Goal: Communication & Community: Connect with others

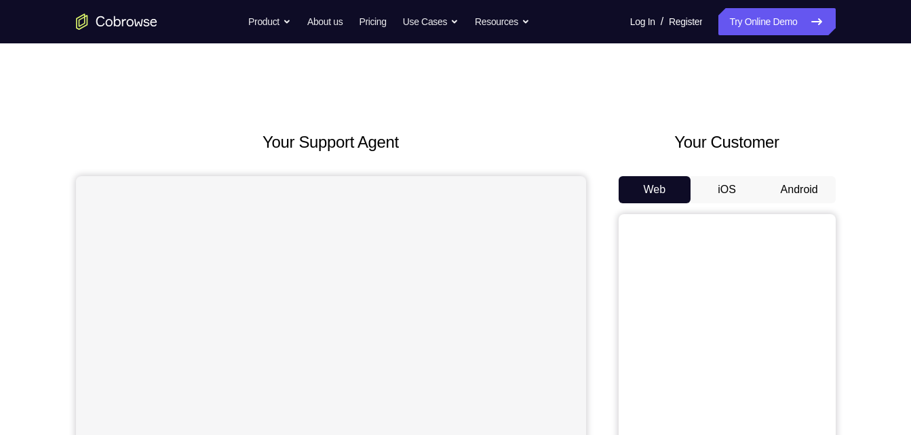
click at [799, 199] on button "Android" at bounding box center [799, 189] width 73 height 27
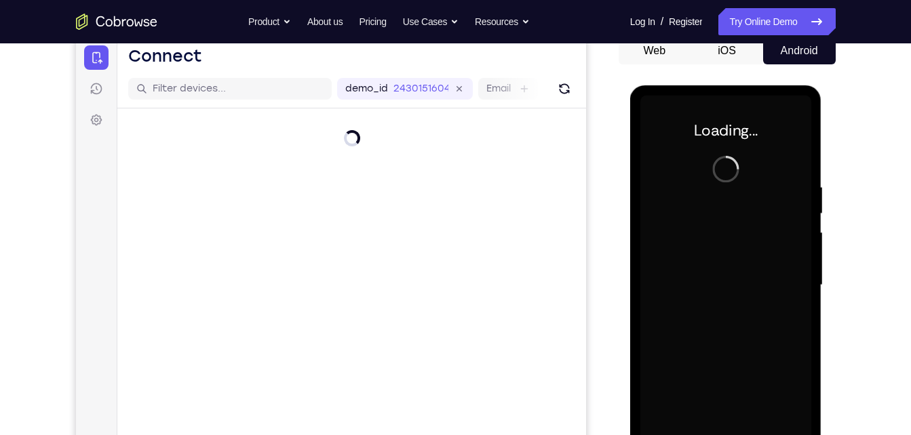
scroll to position [135, 0]
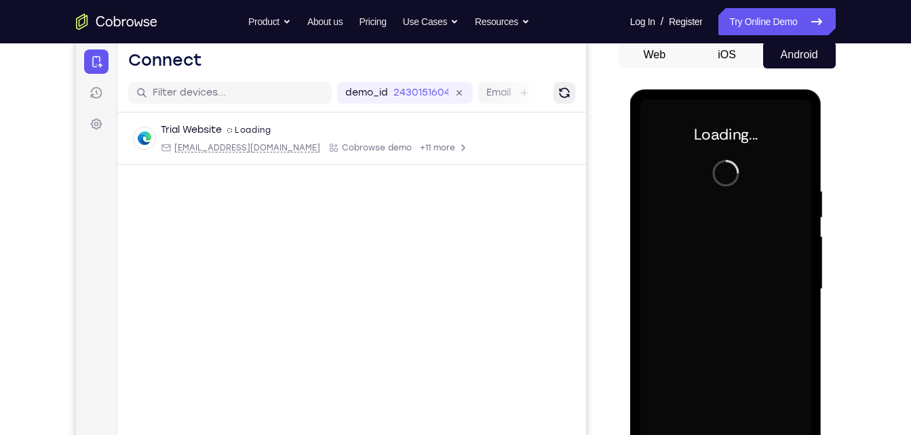
click at [564, 89] on icon "Refresh" at bounding box center [564, 93] width 14 height 14
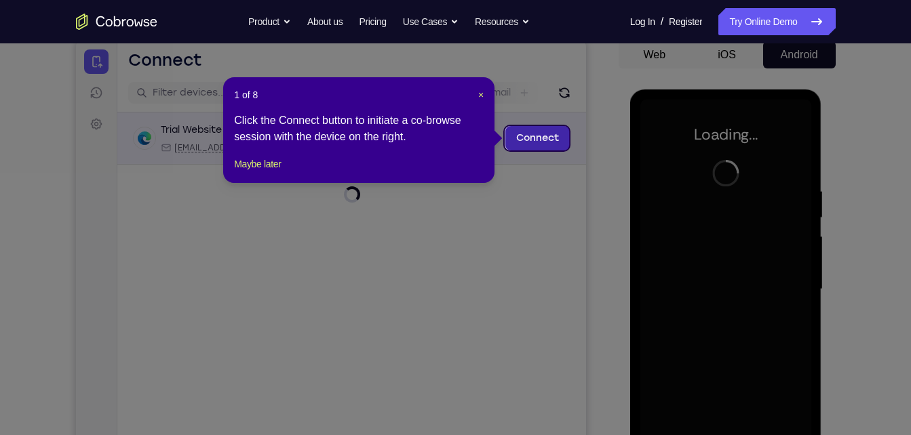
click at [550, 140] on link "Connect" at bounding box center [537, 138] width 64 height 24
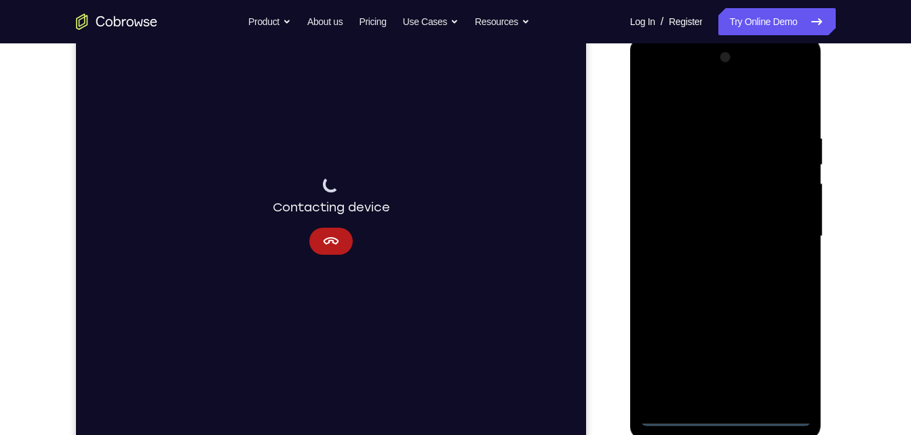
scroll to position [198, 0]
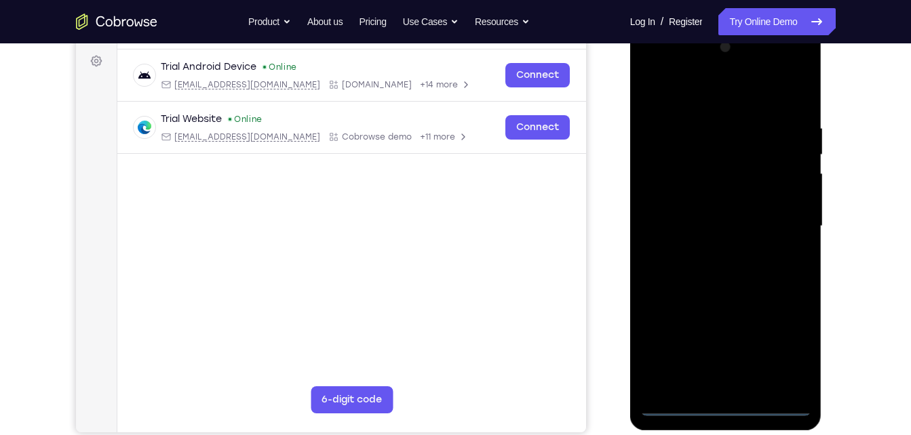
click at [735, 404] on div at bounding box center [725, 227] width 171 height 380
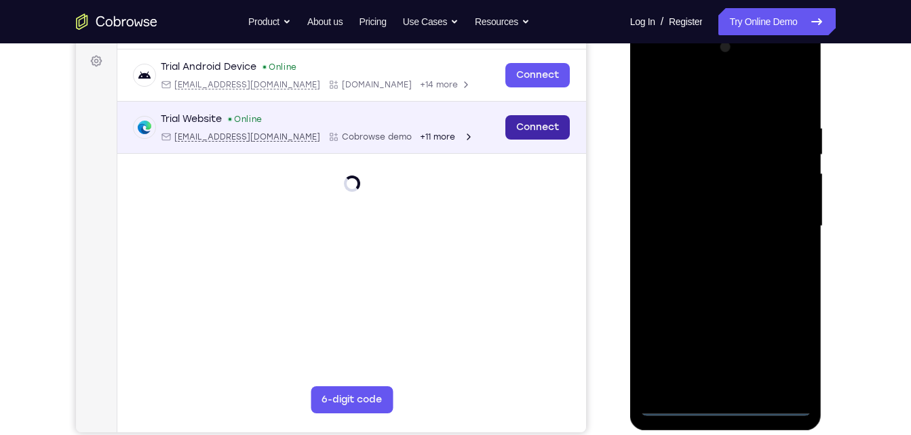
click at [522, 130] on link "Connect" at bounding box center [537, 127] width 64 height 24
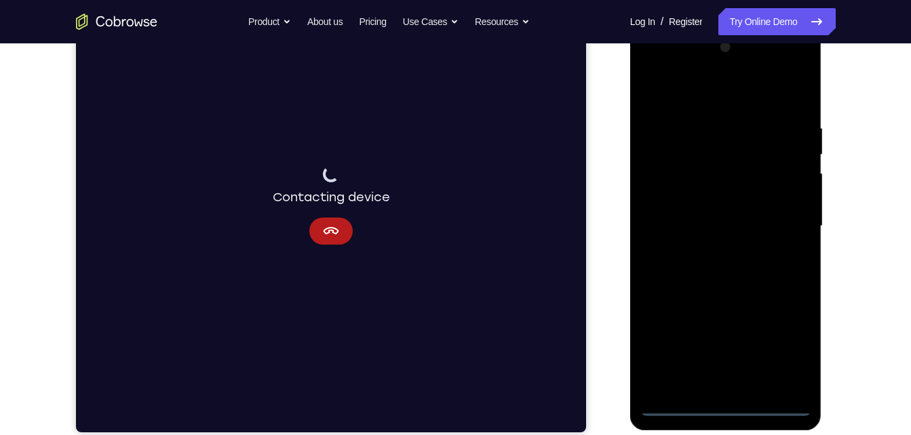
click at [794, 348] on div at bounding box center [725, 227] width 171 height 380
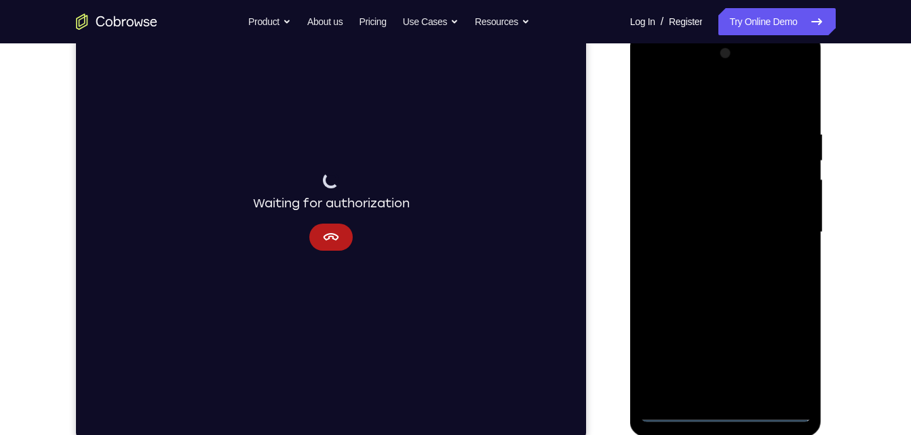
scroll to position [191, 0]
click at [729, 109] on div at bounding box center [725, 233] width 171 height 380
click at [787, 225] on div at bounding box center [725, 233] width 171 height 380
click at [712, 263] on div at bounding box center [725, 233] width 171 height 380
click at [684, 221] on div at bounding box center [725, 233] width 171 height 380
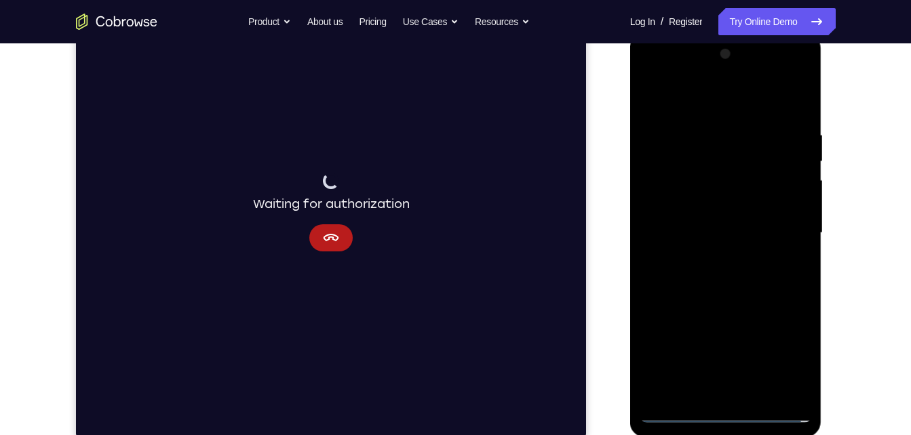
click at [690, 211] on div at bounding box center [725, 233] width 171 height 380
click at [701, 228] on div at bounding box center [725, 233] width 171 height 380
click at [718, 280] on div at bounding box center [725, 233] width 171 height 380
click at [713, 282] on div at bounding box center [725, 233] width 171 height 380
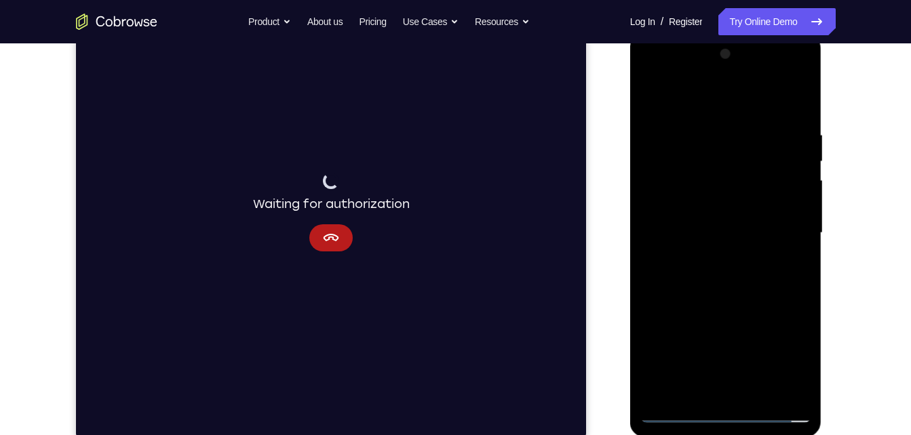
click at [730, 298] on div at bounding box center [725, 233] width 171 height 380
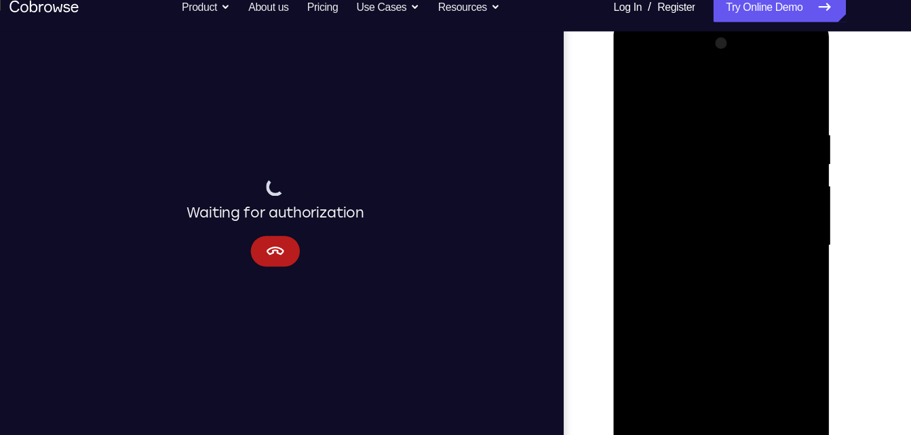
click at [733, 109] on div at bounding box center [708, 220] width 171 height 380
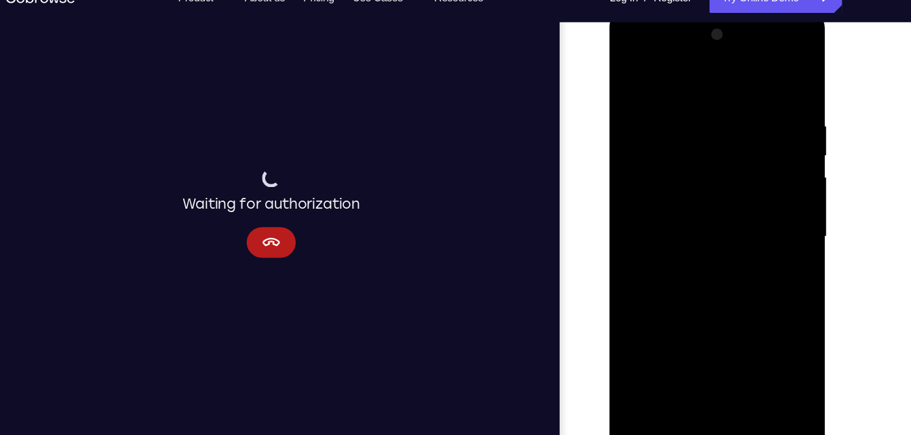
click at [771, 81] on div at bounding box center [704, 210] width 171 height 380
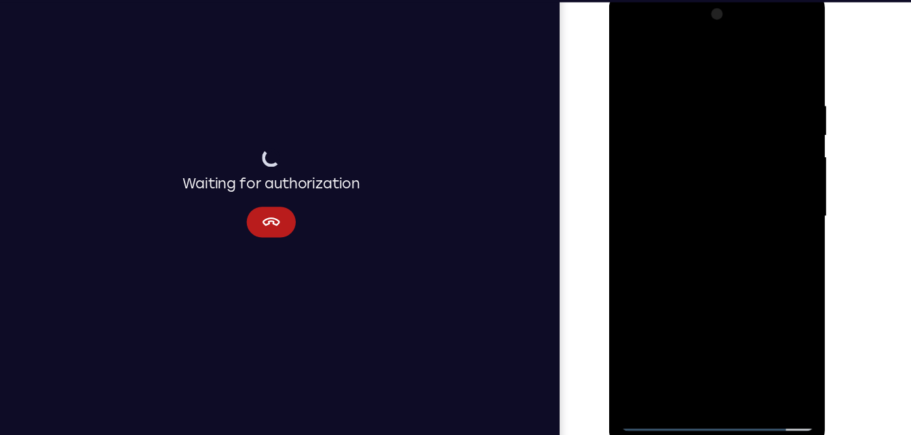
click at [694, 85] on div at bounding box center [704, 191] width 171 height 380
click at [773, 82] on div at bounding box center [704, 191] width 171 height 380
click at [759, 344] on div at bounding box center [704, 191] width 171 height 380
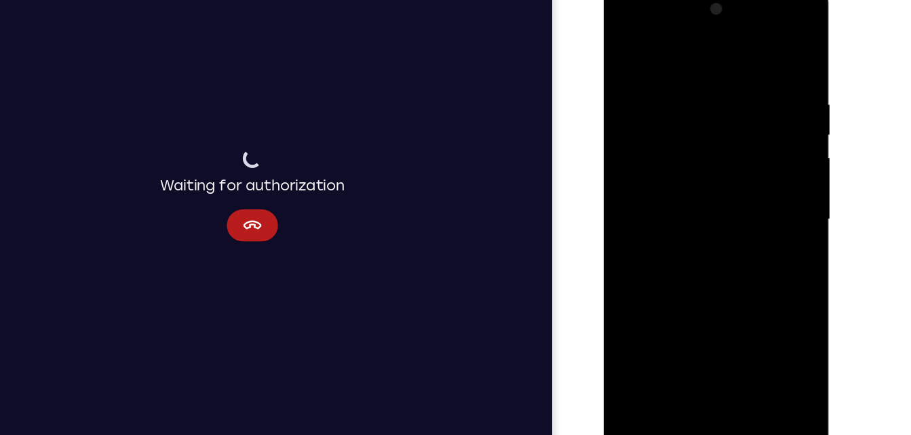
click at [767, 54] on div at bounding box center [699, 185] width 171 height 380
click at [730, 346] on div at bounding box center [699, 185] width 171 height 380
click at [705, 258] on div at bounding box center [699, 185] width 171 height 380
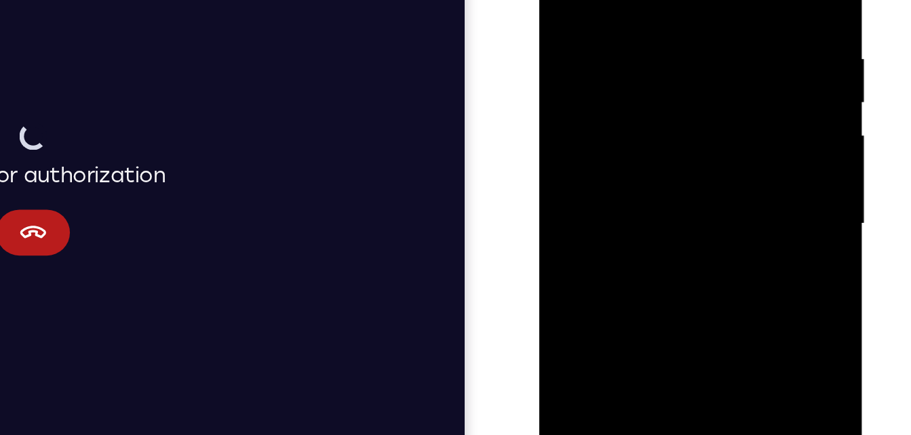
click at [634, 103] on div at bounding box center [634, 87] width 171 height 380
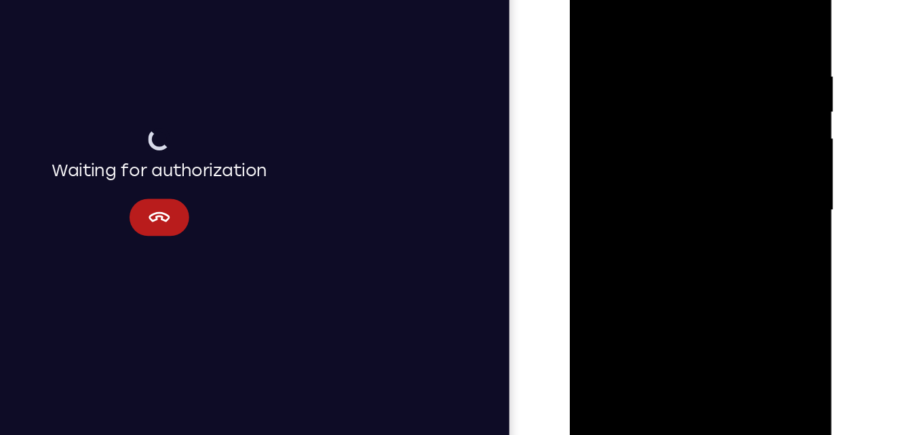
click at [731, 56] on div at bounding box center [665, 137] width 171 height 380
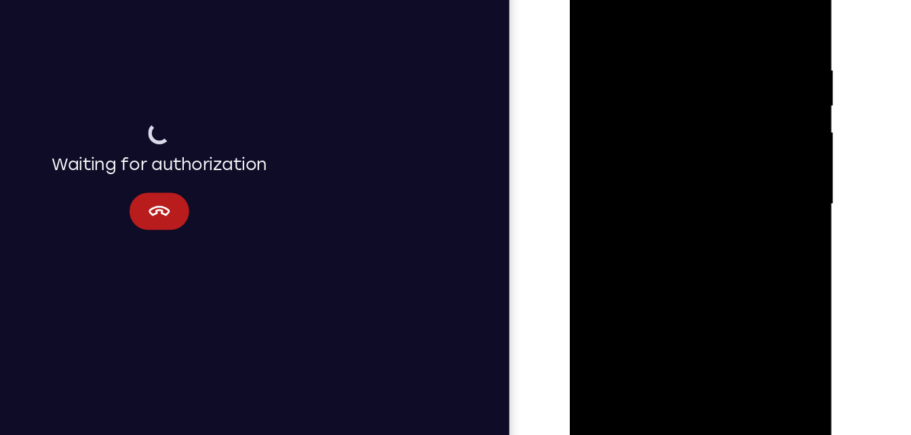
scroll to position [199, 0]
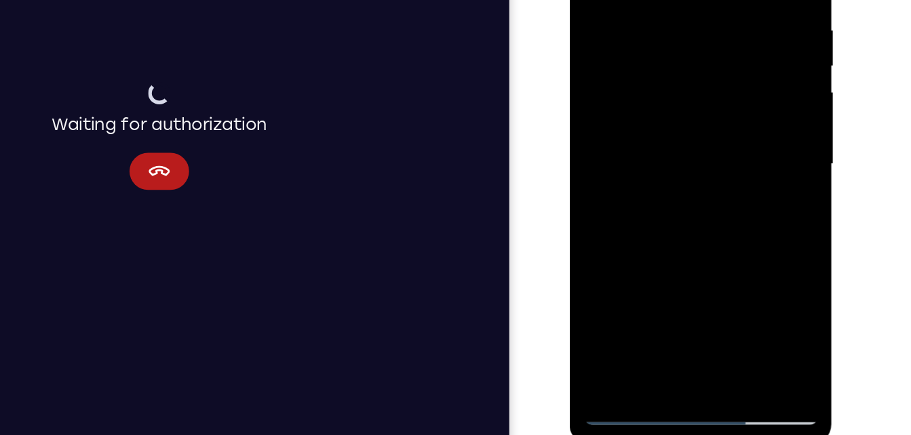
click at [708, 109] on div at bounding box center [665, 91] width 171 height 380
click at [619, 273] on div at bounding box center [665, 91] width 171 height 380
drag, startPoint x: 652, startPoint y: 174, endPoint x: 633, endPoint y: 237, distance: 65.2
click at [633, 237] on div at bounding box center [665, 91] width 171 height 380
click at [666, 115] on div at bounding box center [665, 91] width 171 height 380
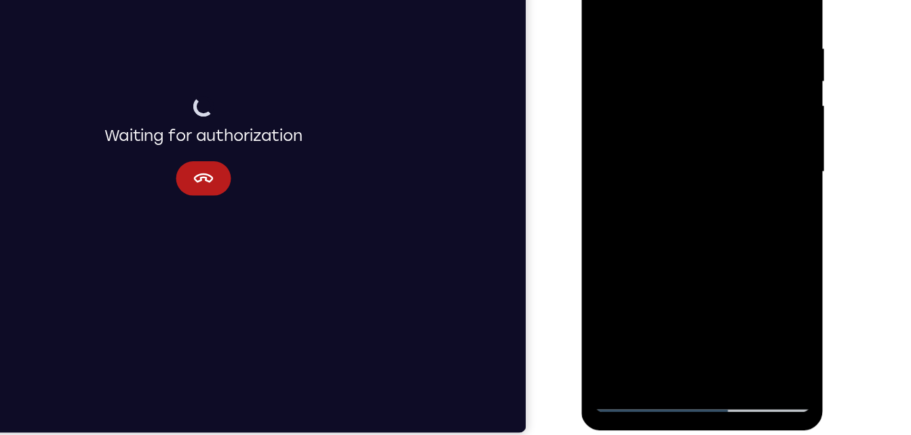
scroll to position [196, 0]
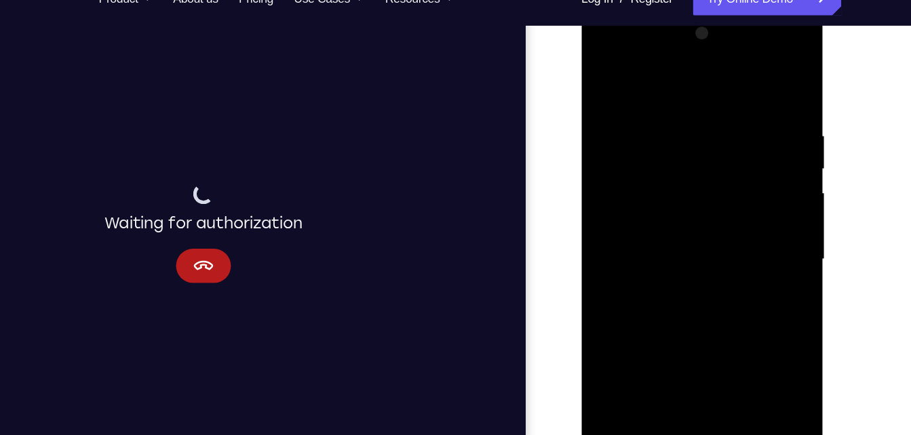
click at [601, 73] on div at bounding box center [676, 207] width 171 height 380
click at [607, 71] on div at bounding box center [676, 207] width 171 height 380
